Goal: Check status: Check status

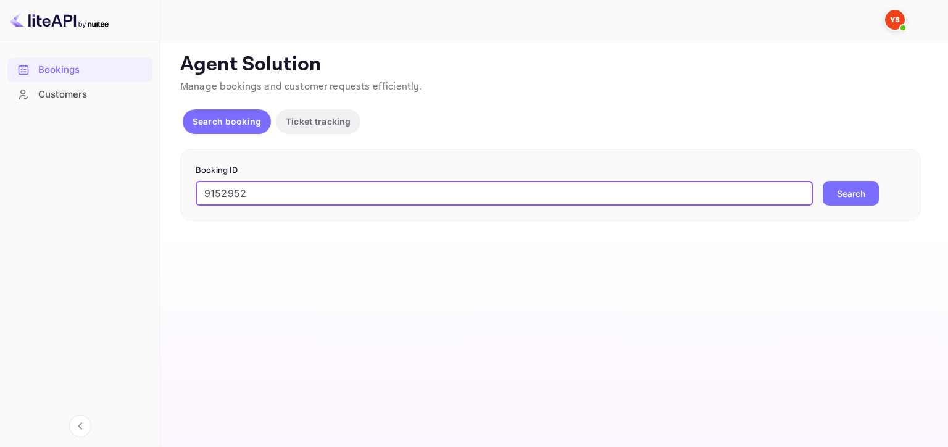
type input "9152952"
click at [853, 191] on button "Search" at bounding box center [851, 193] width 56 height 25
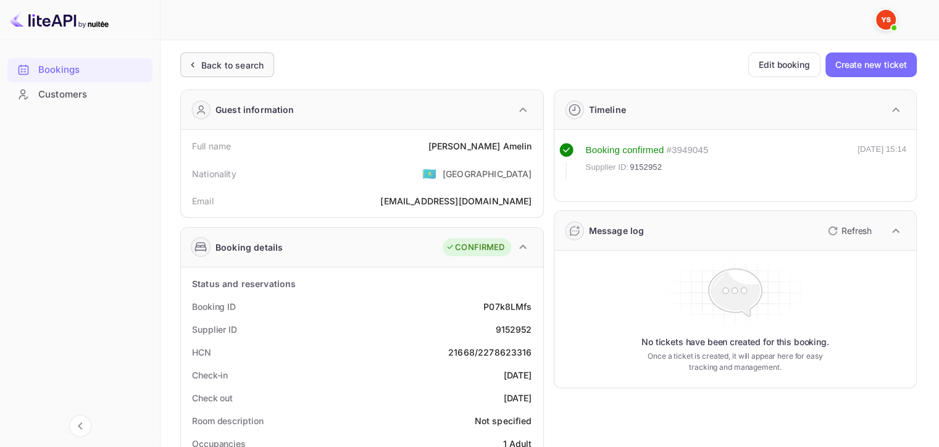
click at [215, 68] on div "Back to search" at bounding box center [232, 65] width 62 height 13
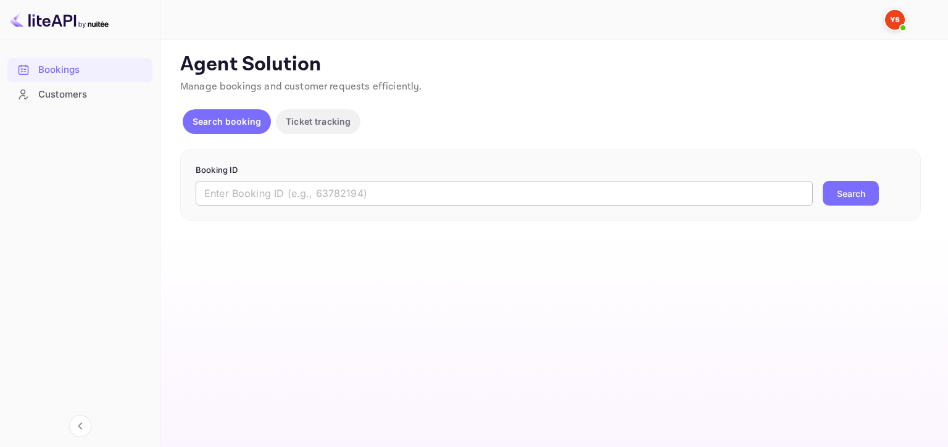
click at [553, 190] on input "text" at bounding box center [504, 193] width 617 height 25
paste input "8649022"
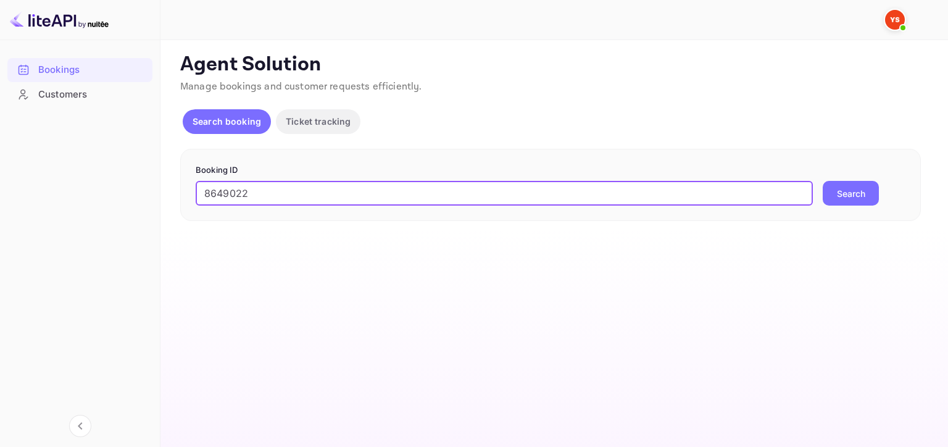
type input "8649022"
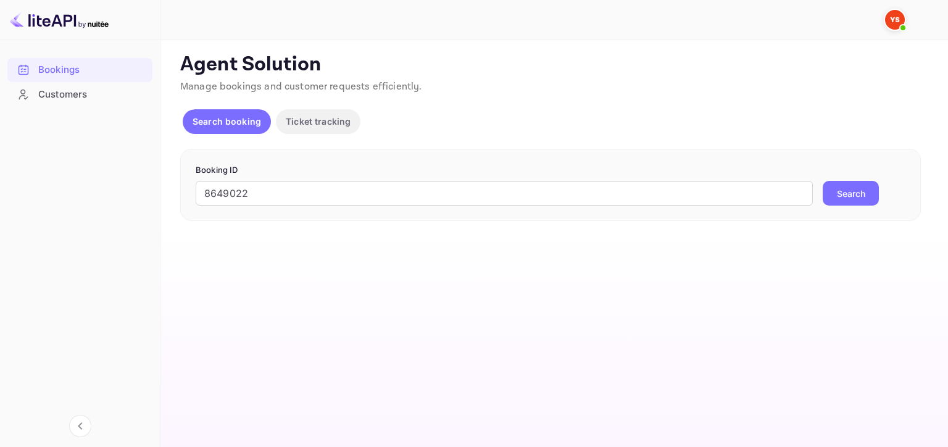
click at [863, 198] on button "Search" at bounding box center [851, 193] width 56 height 25
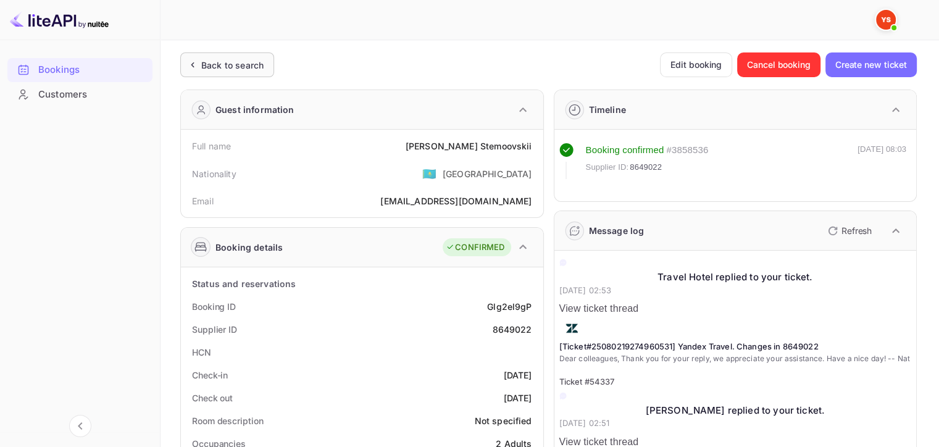
click at [207, 59] on div "Back to search" at bounding box center [232, 65] width 62 height 13
